Goal: Transaction & Acquisition: Purchase product/service

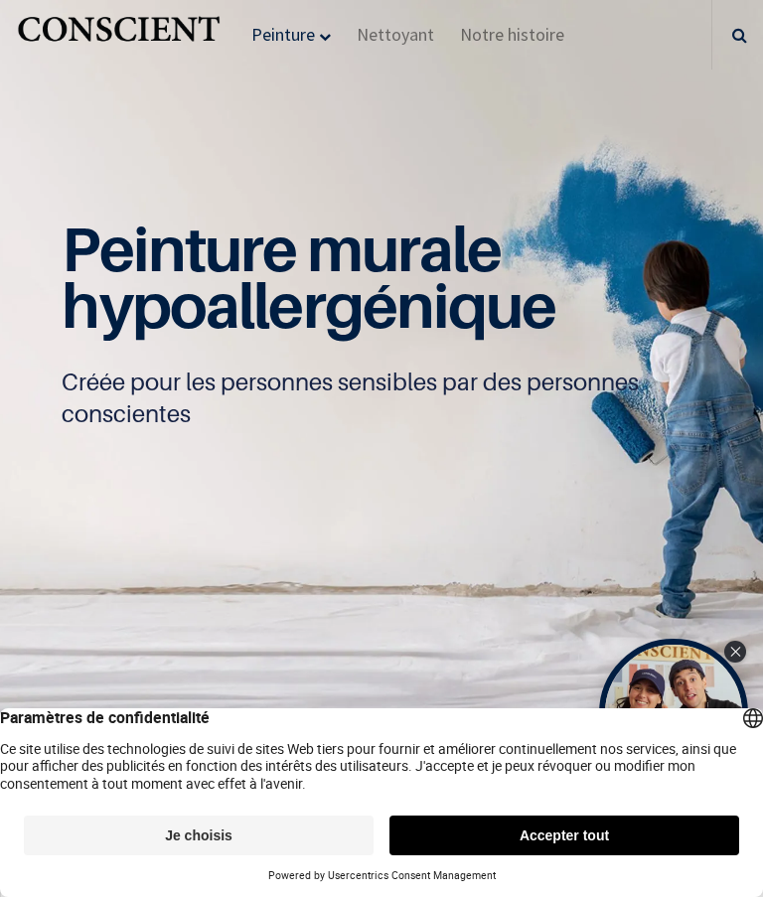
scroll to position [169, 0]
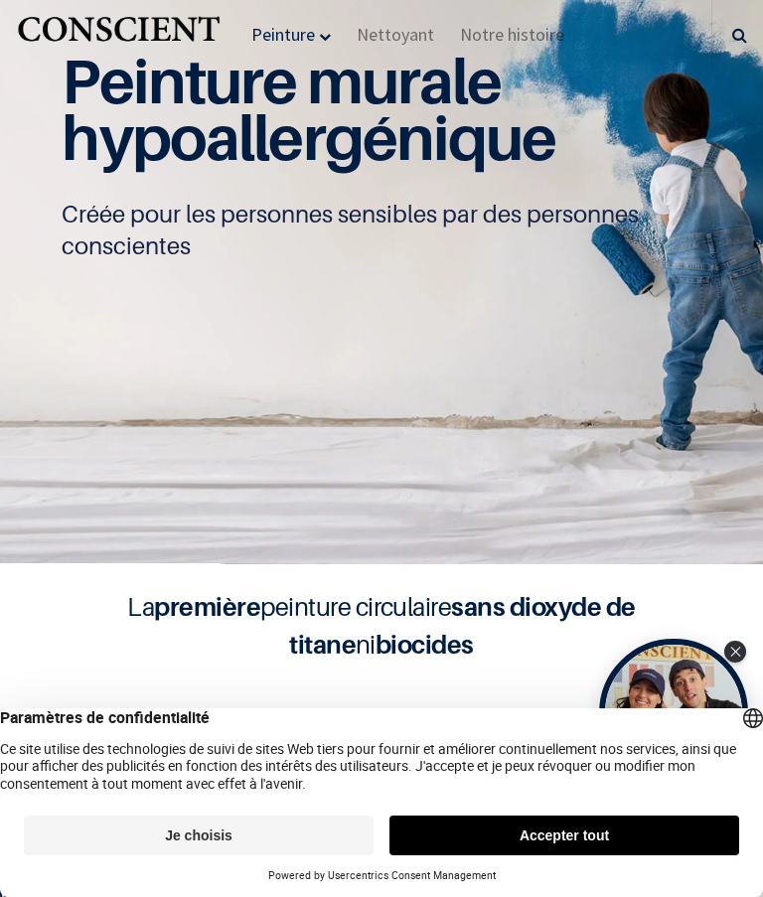
click at [528, 828] on button "Accepter tout" at bounding box center [565, 836] width 350 height 40
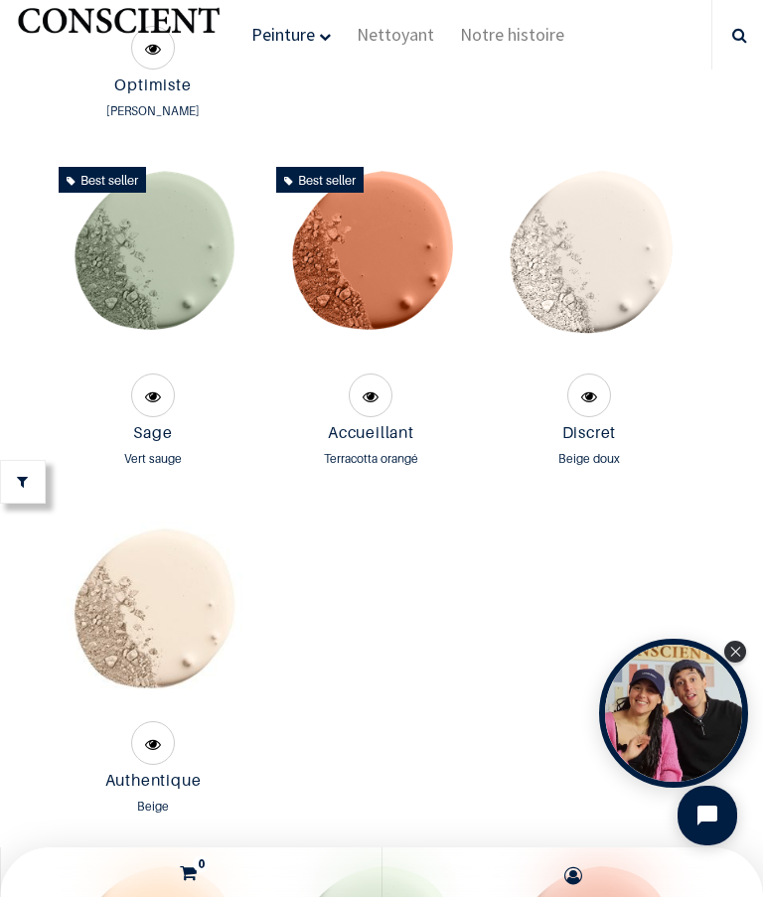
scroll to position [2503, 0]
click at [381, 251] on img at bounding box center [370, 264] width 205 height 210
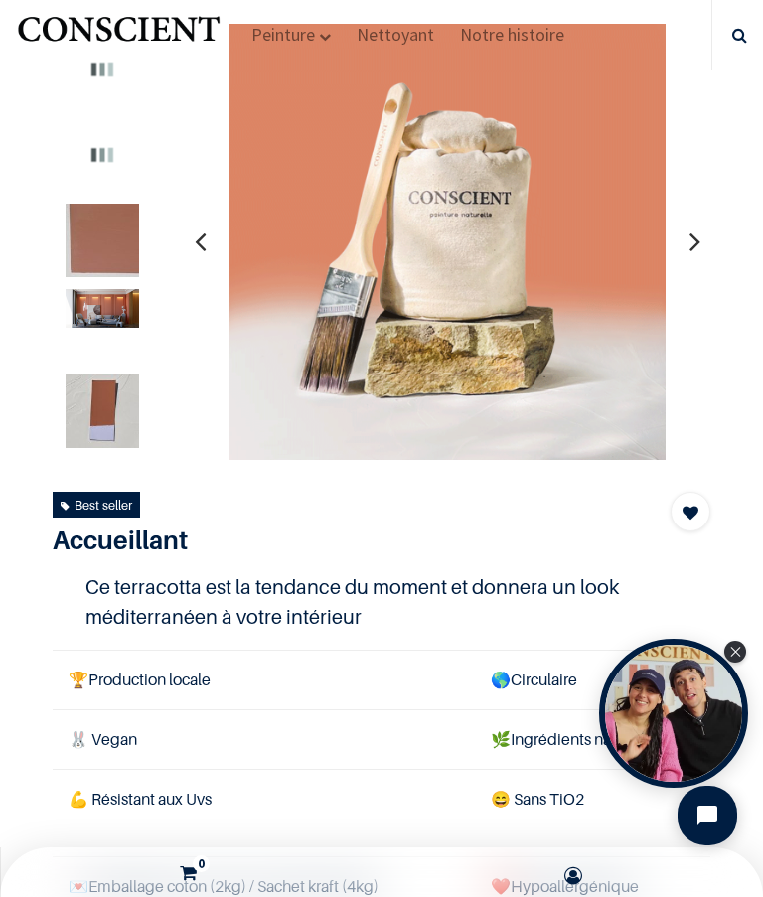
scroll to position [206, 0]
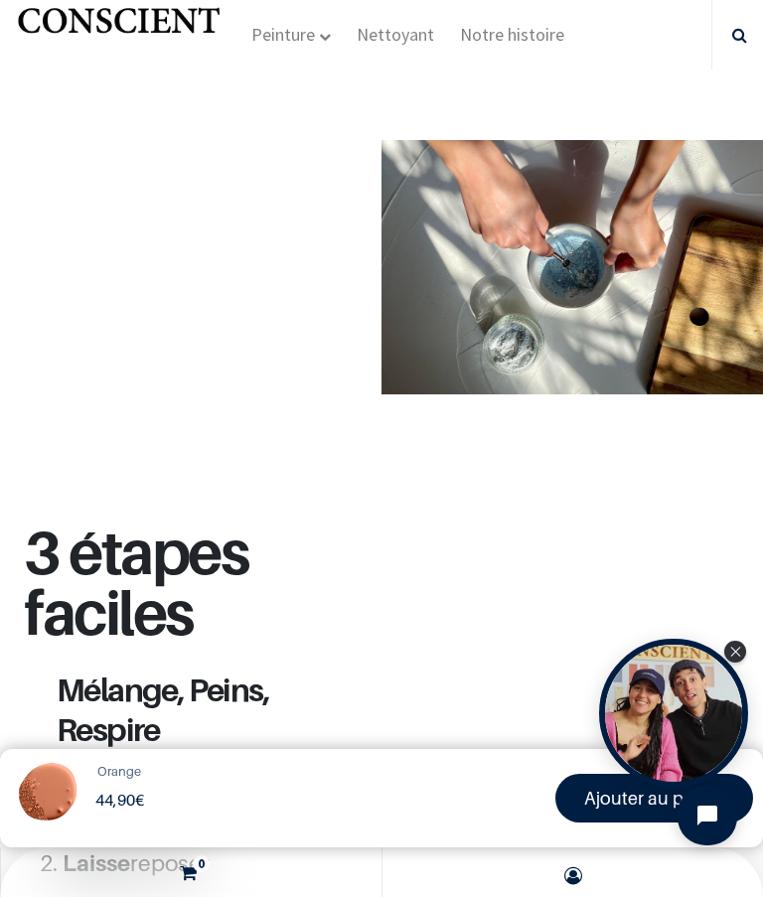
scroll to position [2692, 0]
